Goal: Information Seeking & Learning: Learn about a topic

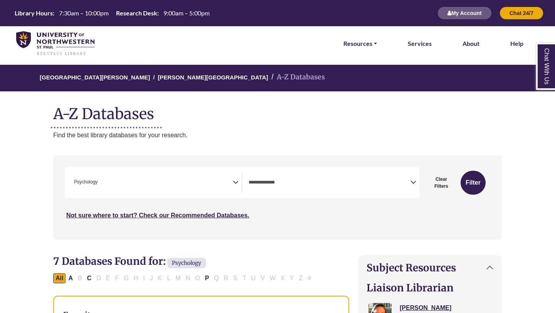
scroll to position [254, 0]
click at [474, 181] on button "Filter" at bounding box center [472, 183] width 25 height 24
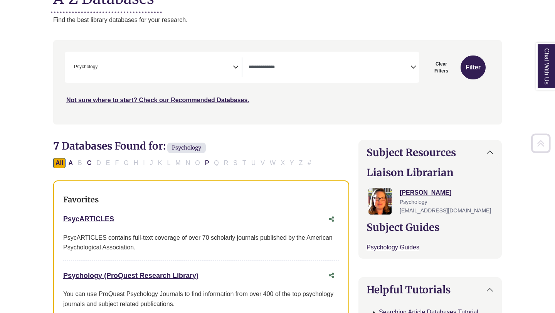
scroll to position [125, 0]
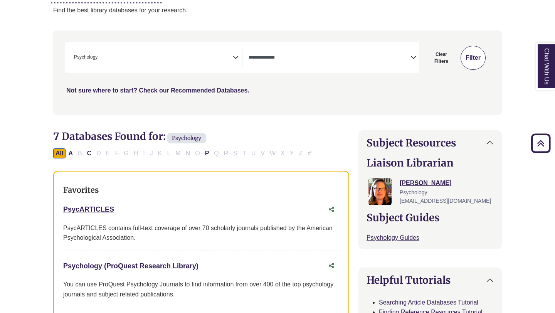
click at [472, 59] on button "Filter" at bounding box center [472, 58] width 25 height 24
select select "Database Types Filter"
click at [342, 66] on span "Search filters" at bounding box center [330, 58] width 162 height 20
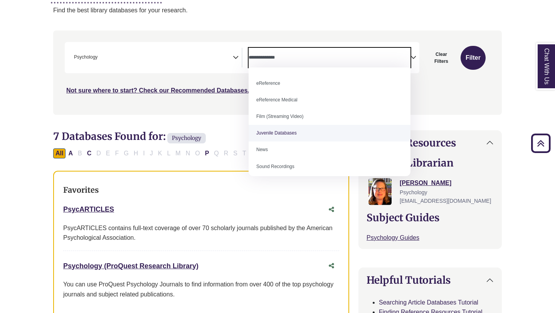
scroll to position [53, 0]
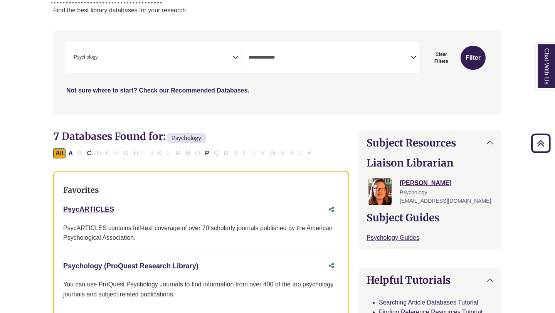
click at [206, 106] on div "Search filters" at bounding box center [277, 73] width 439 height 78
click at [171, 57] on span "× Psychology" at bounding box center [152, 58] width 162 height 20
click at [293, 151] on div "All A B C D E F G H I J K L M N O P Q R S T U V W X Y Z #" at bounding box center [183, 152] width 261 height 7
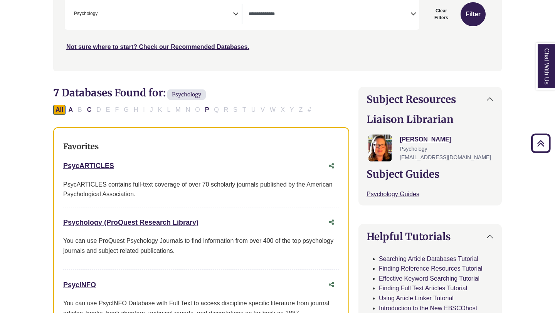
scroll to position [174, 0]
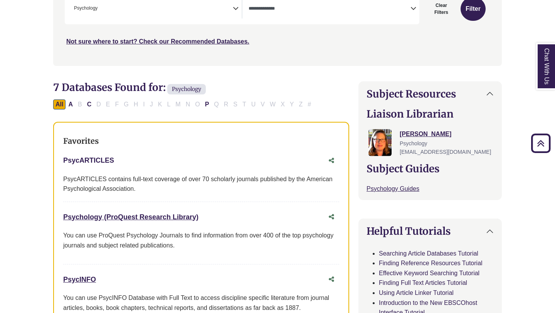
click at [78, 160] on link "PsycARTICLES This link opens in a new window" at bounding box center [88, 160] width 51 height 8
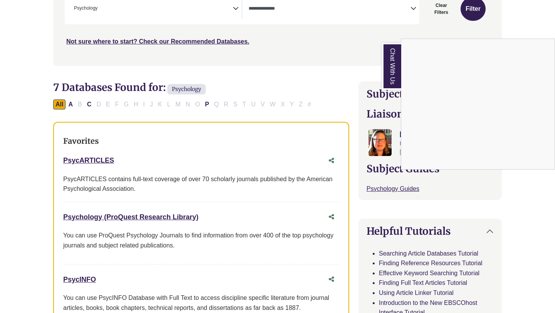
click at [97, 164] on div "Chat With Us" at bounding box center [277, 156] width 555 height 313
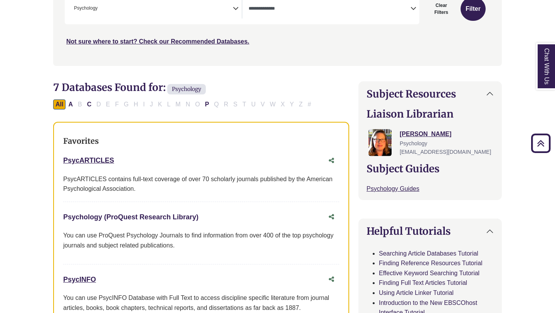
click at [102, 215] on link "Psychology (ProQuest Research Library) This link opens in a new window" at bounding box center [130, 217] width 135 height 8
click at [179, 218] on link "Psychology (ProQuest Research Library) This link opens in a new window" at bounding box center [130, 217] width 135 height 8
